Goal: Task Accomplishment & Management: Manage account settings

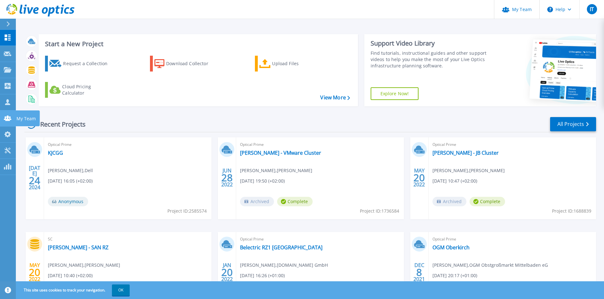
click at [10, 112] on link "My Team My Team" at bounding box center [8, 119] width 16 height 16
click at [13, 116] on link "My Team My Team" at bounding box center [8, 119] width 16 height 16
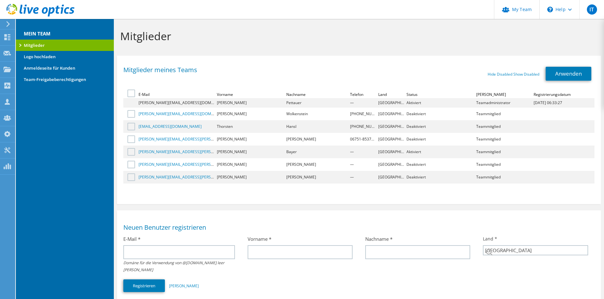
select select "56"
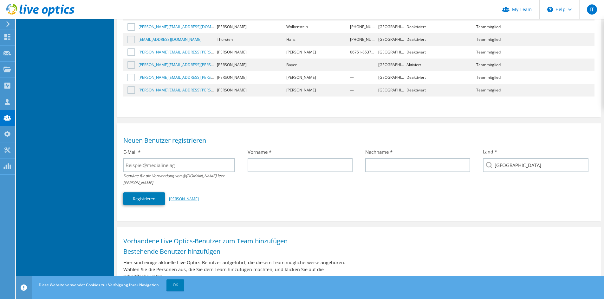
scroll to position [95, 0]
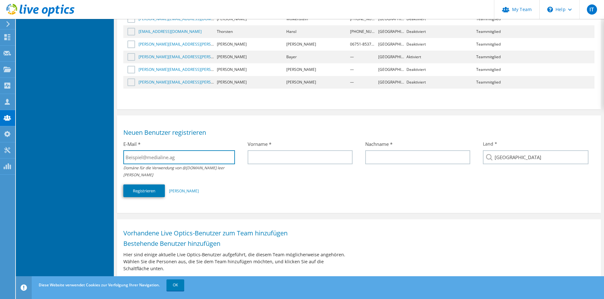
click at [184, 160] on input "text" at bounding box center [178, 157] width 111 height 14
paste input "[PERSON_NAME][EMAIL_ADDRESS][DOMAIN_NAME]"
type input "[PERSON_NAME][EMAIL_ADDRESS][DOMAIN_NAME]"
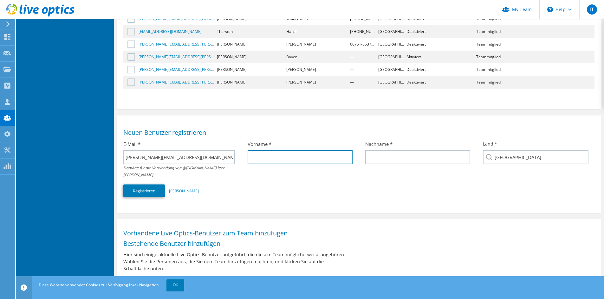
click at [292, 164] on input "text" at bounding box center [299, 157] width 105 height 14
type input "[PERSON_NAME]"
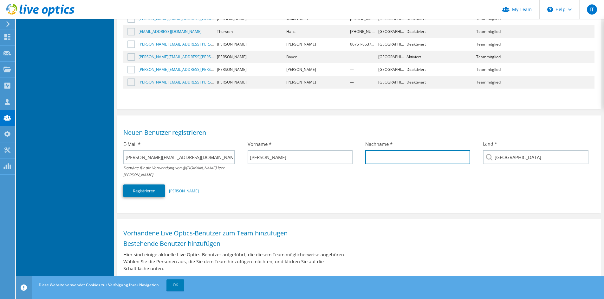
click at [406, 157] on input "text" at bounding box center [417, 157] width 105 height 14
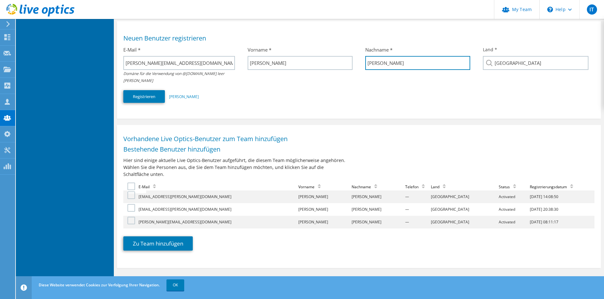
scroll to position [158, 0]
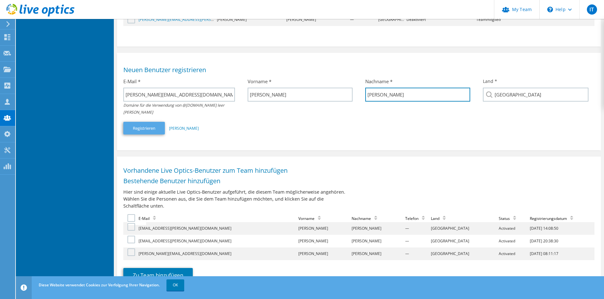
type input "[PERSON_NAME]"
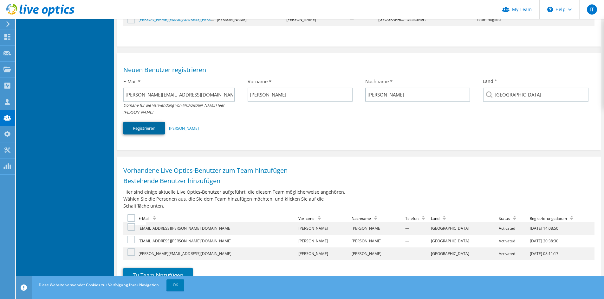
click at [142, 122] on button "Registrieren" at bounding box center [144, 128] width 42 height 13
click at [133, 236] on label at bounding box center [131, 240] width 9 height 8
click at [0, 0] on input "checkbox" at bounding box center [0, 0] width 0 height 0
click at [156, 269] on button "Zu Team hinzufügen" at bounding box center [157, 275] width 69 height 14
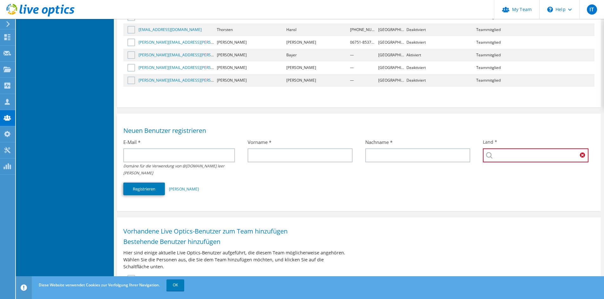
scroll to position [94, 0]
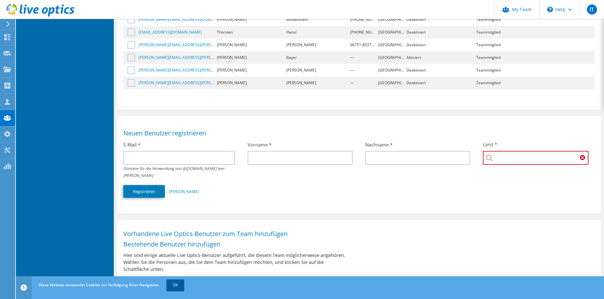
click at [178, 283] on link "OK" at bounding box center [175, 285] width 18 height 11
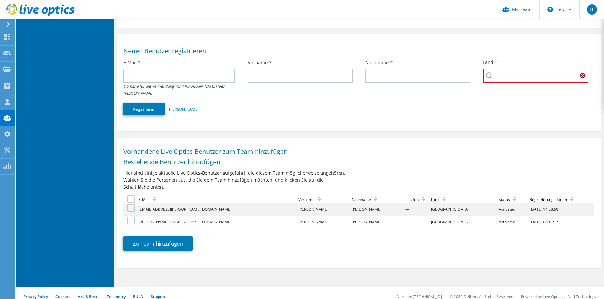
scroll to position [0, 0]
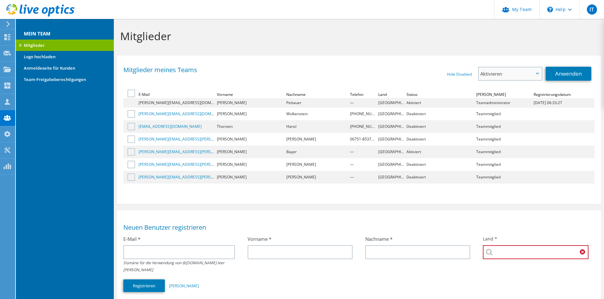
click at [518, 77] on span "Aktivieren" at bounding box center [506, 74] width 53 height 8
click at [515, 75] on span "Aktivieren" at bounding box center [506, 74] width 53 height 8
click at [359, 71] on div "Hide Disabled Show Disabled Aktivieren Deaktivieren An Admin befördern Aktivier…" at bounding box center [476, 74] width 235 height 14
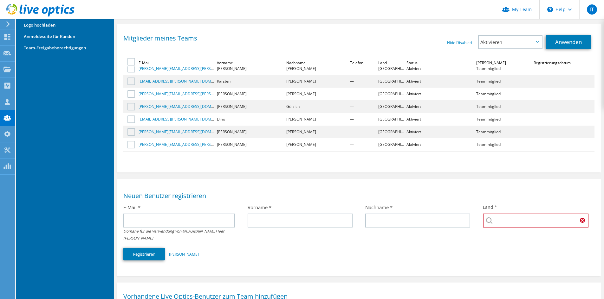
scroll to position [1394, 0]
